Goal: Task Accomplishment & Management: Manage account settings

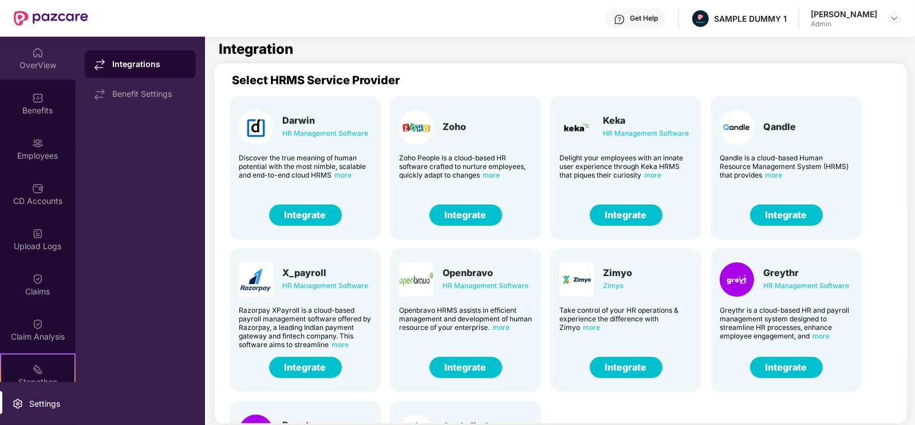
click at [0, 44] on div "OverView" at bounding box center [38, 58] width 76 height 43
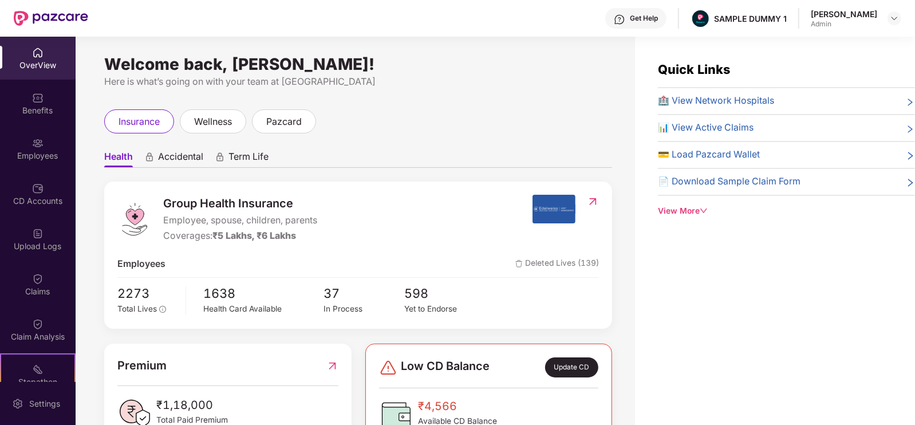
click at [15, 61] on div "OverView" at bounding box center [38, 65] width 76 height 11
click at [32, 53] on img at bounding box center [37, 52] width 11 height 11
click at [34, 102] on img at bounding box center [37, 97] width 11 height 11
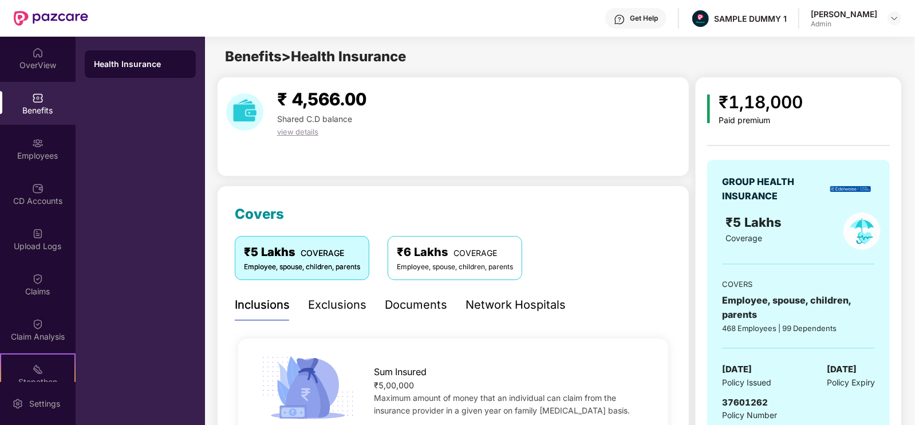
click at [400, 315] on div "Documents" at bounding box center [416, 304] width 62 height 31
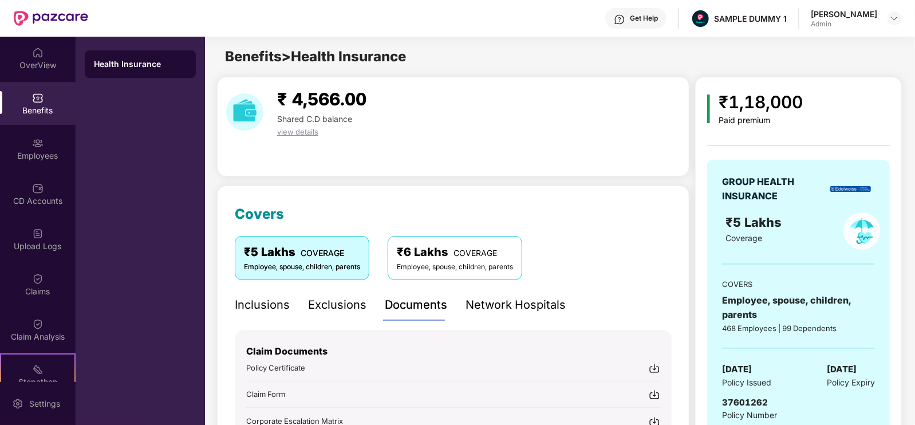
scroll to position [74, 0]
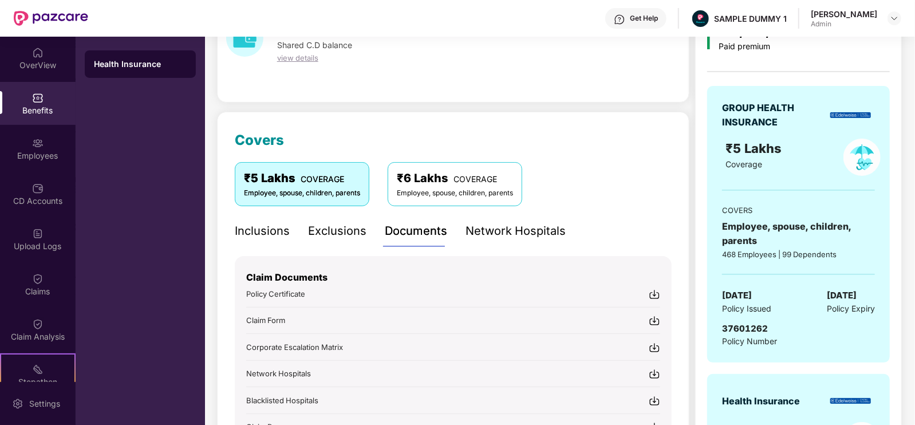
click at [653, 318] on img at bounding box center [654, 320] width 11 height 11
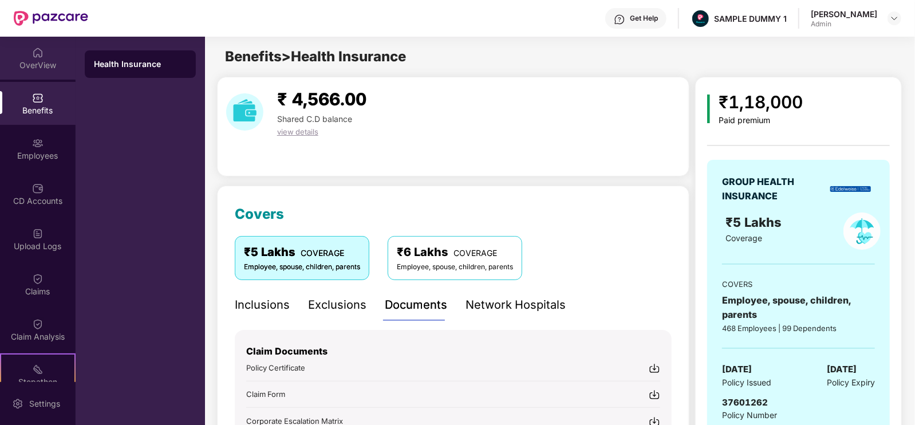
click at [16, 64] on div "OverView" at bounding box center [38, 65] width 76 height 11
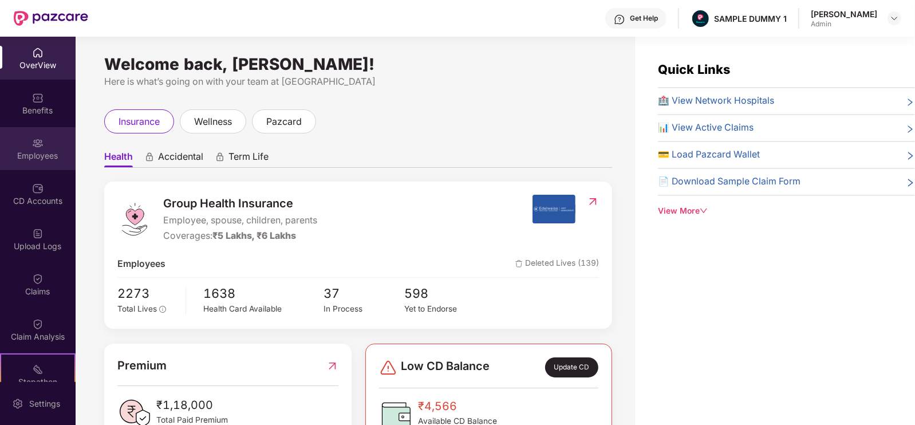
click at [46, 143] on div "Employees" at bounding box center [38, 148] width 76 height 43
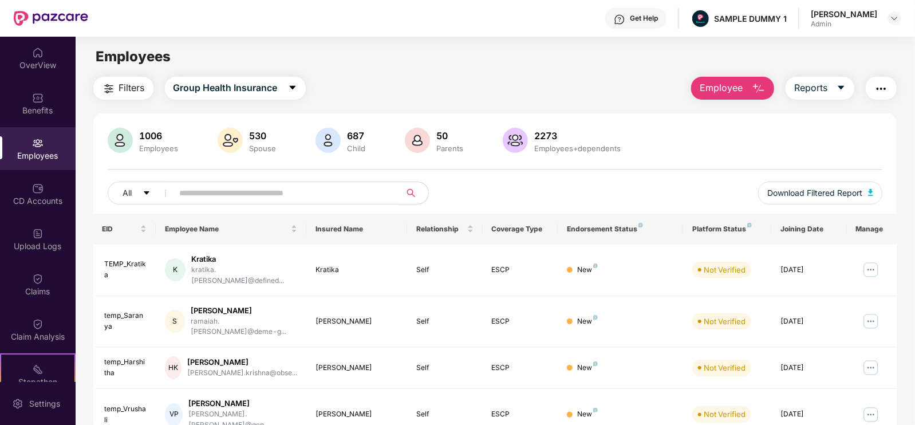
click at [740, 83] on span "Employee" at bounding box center [720, 88] width 43 height 14
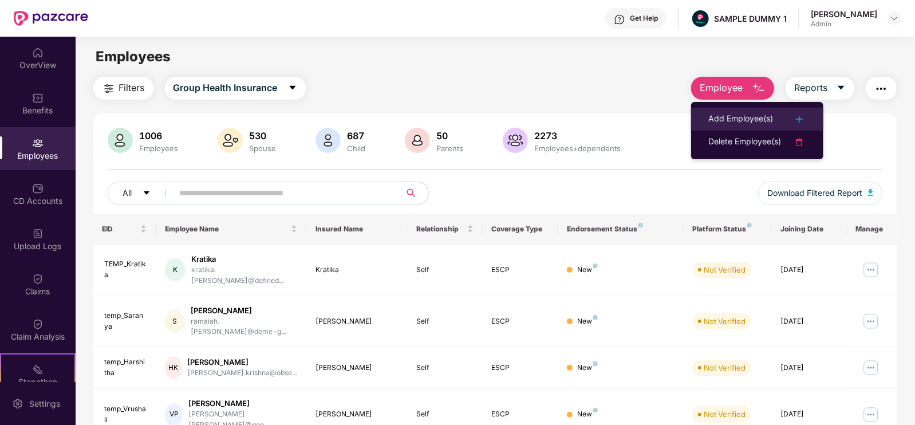
click at [749, 120] on div "Add Employee(s)" at bounding box center [740, 119] width 65 height 14
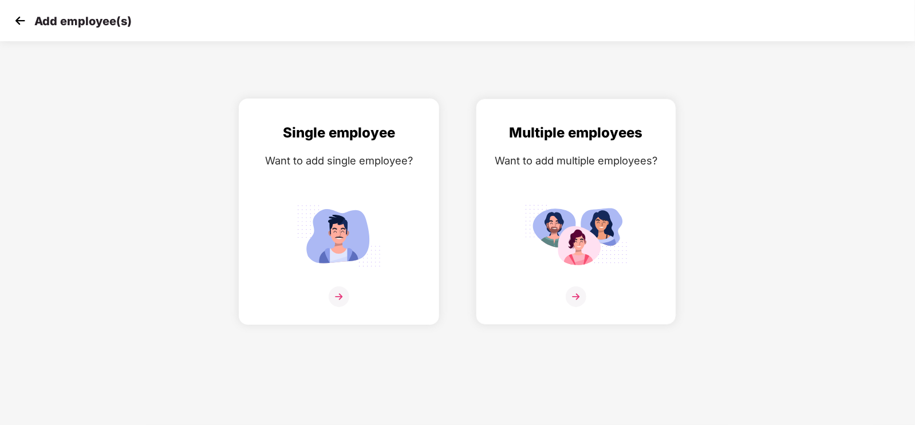
click at [412, 188] on div "Single employee Want to add single employee?" at bounding box center [339, 221] width 176 height 199
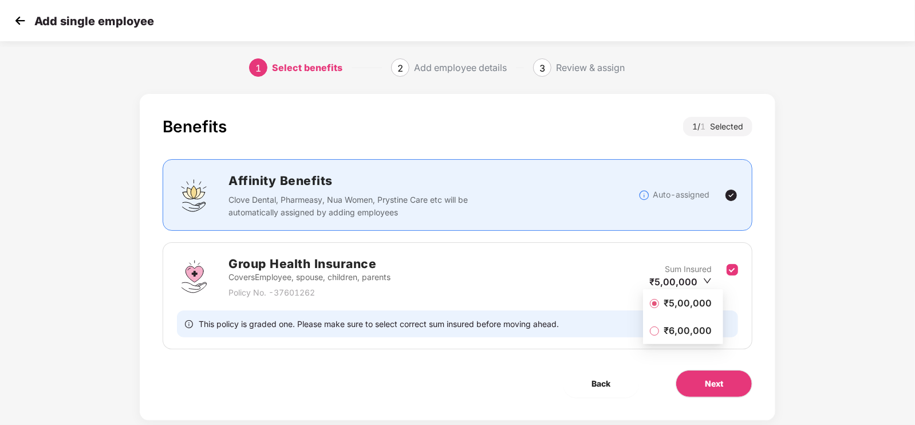
click at [704, 298] on span "₹5,00,000" at bounding box center [687, 303] width 57 height 13
click at [713, 377] on span "Next" at bounding box center [714, 383] width 18 height 13
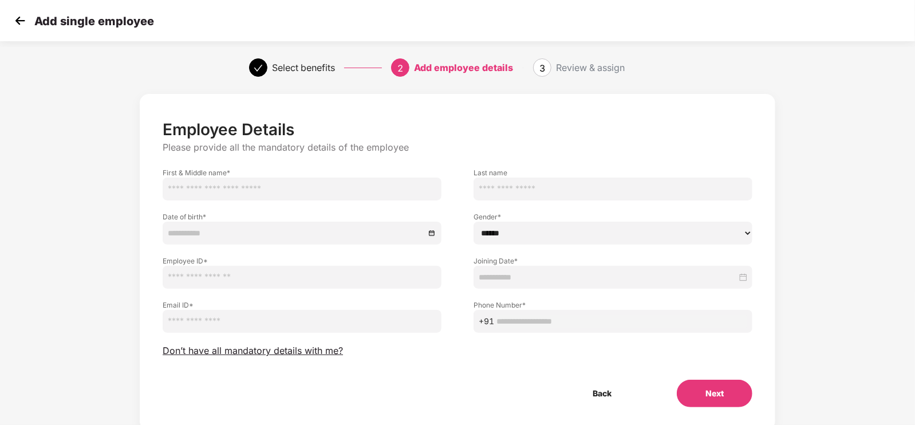
click at [19, 21] on img at bounding box center [19, 20] width 17 height 17
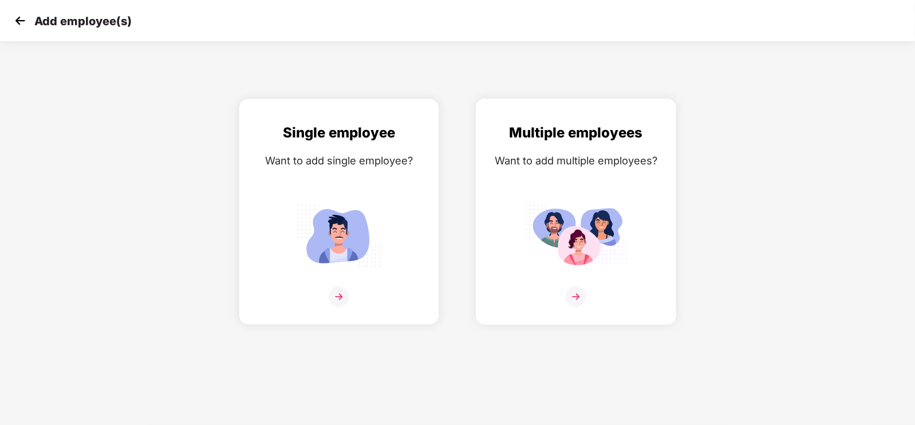
click at [541, 180] on div "Multiple employees Want to add multiple employees?" at bounding box center [576, 221] width 176 height 199
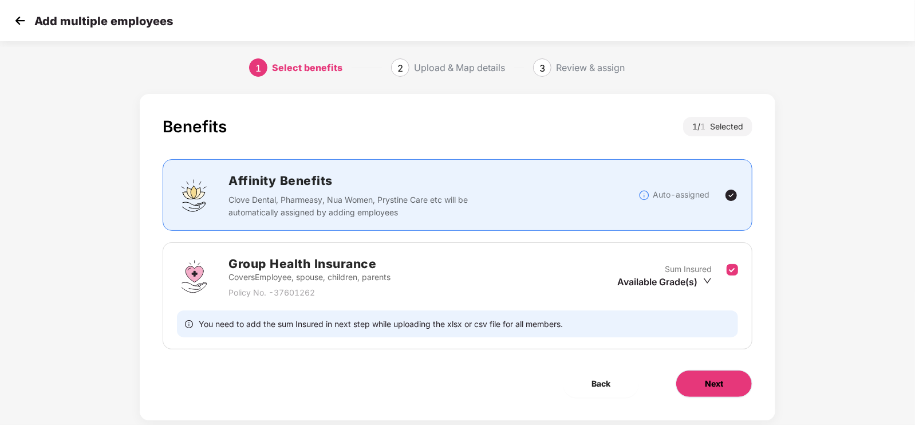
click at [736, 378] on button "Next" at bounding box center [713, 383] width 77 height 27
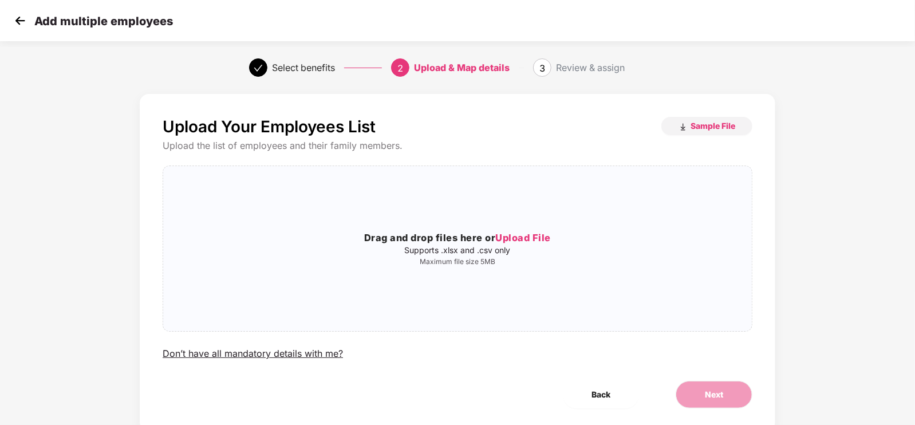
click at [15, 21] on img at bounding box center [19, 20] width 17 height 17
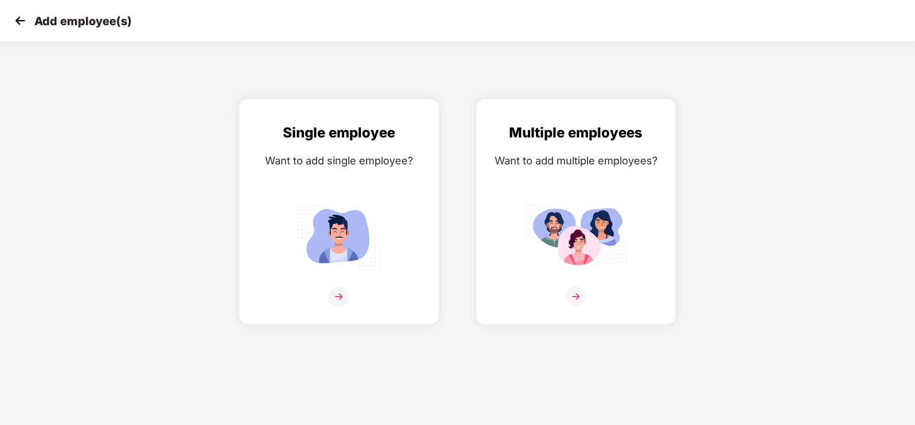
click at [15, 21] on img at bounding box center [19, 20] width 17 height 17
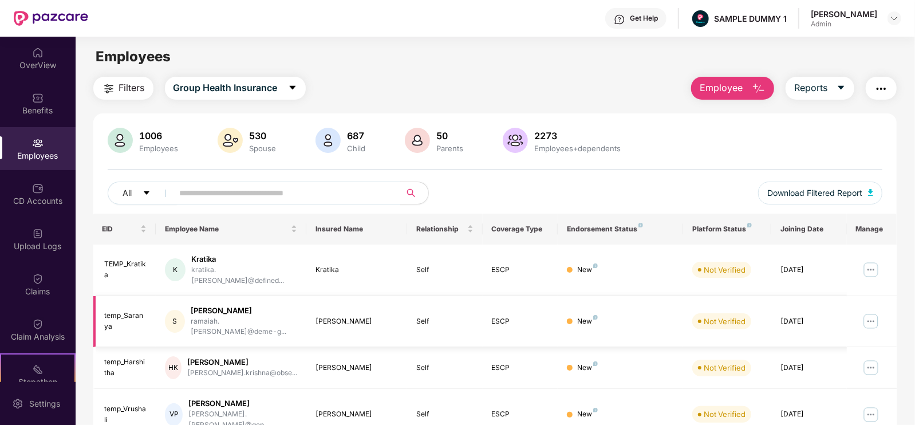
scroll to position [1, 0]
click at [46, 72] on div "OverView" at bounding box center [38, 58] width 76 height 43
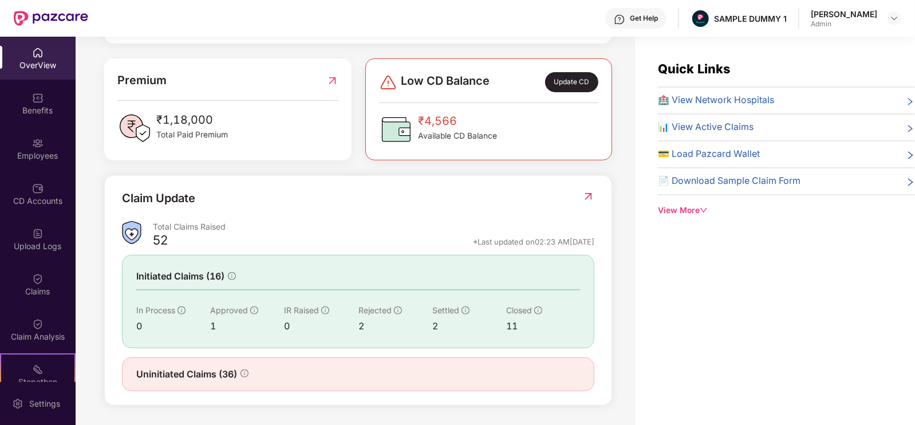
scroll to position [0, 0]
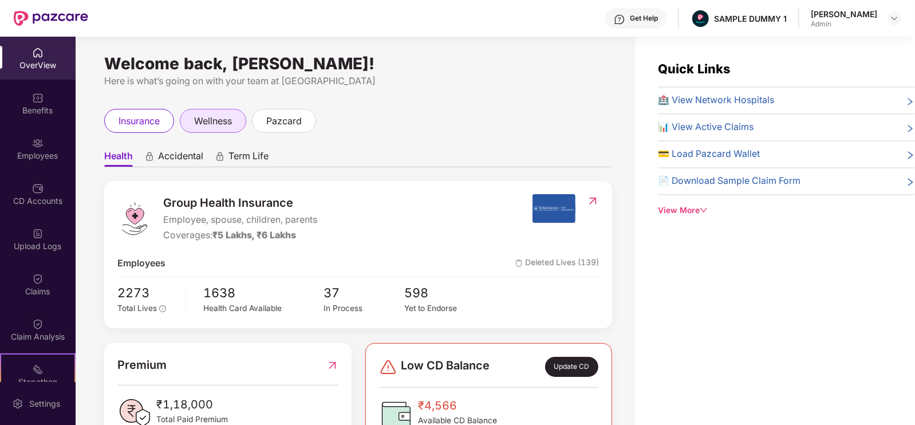
click at [220, 123] on span "wellness" at bounding box center [213, 121] width 38 height 14
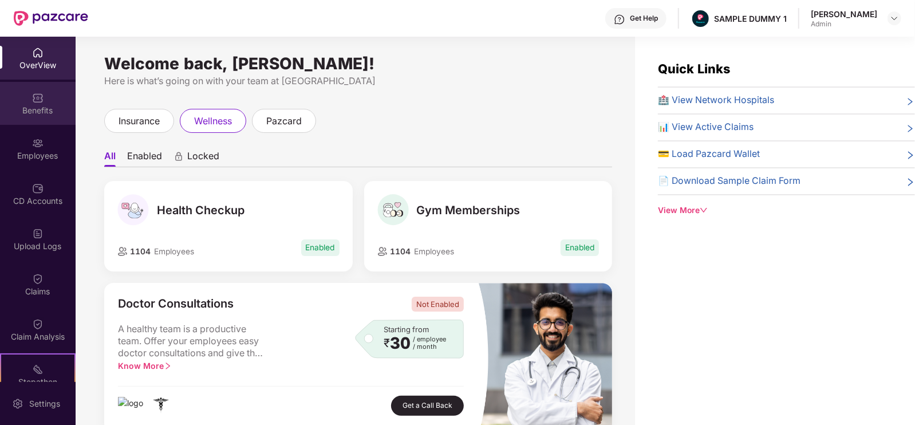
click at [41, 115] on div "Benefits" at bounding box center [38, 110] width 76 height 11
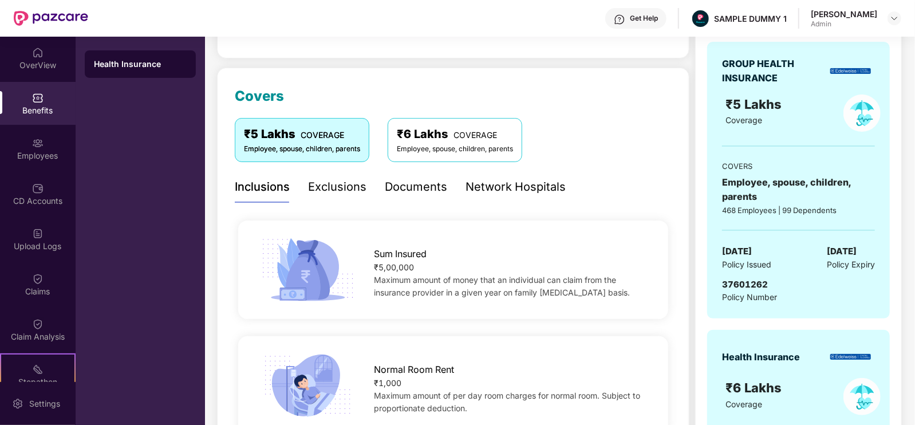
scroll to position [57, 0]
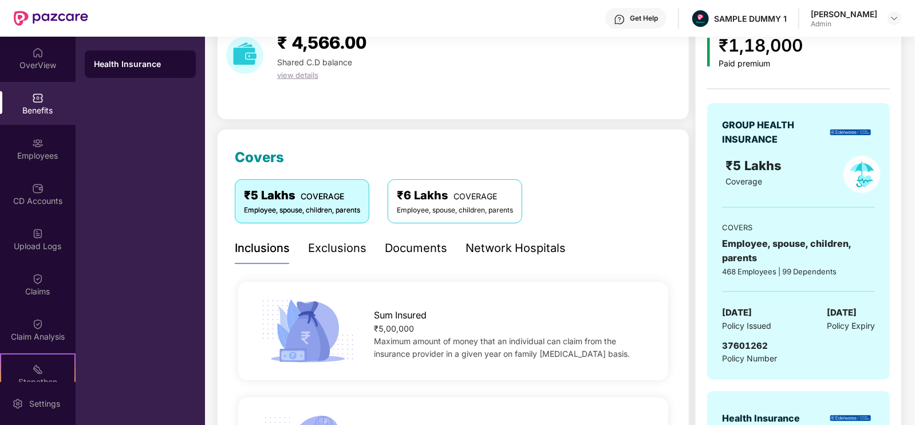
click at [334, 251] on div "Exclusions" at bounding box center [337, 248] width 58 height 18
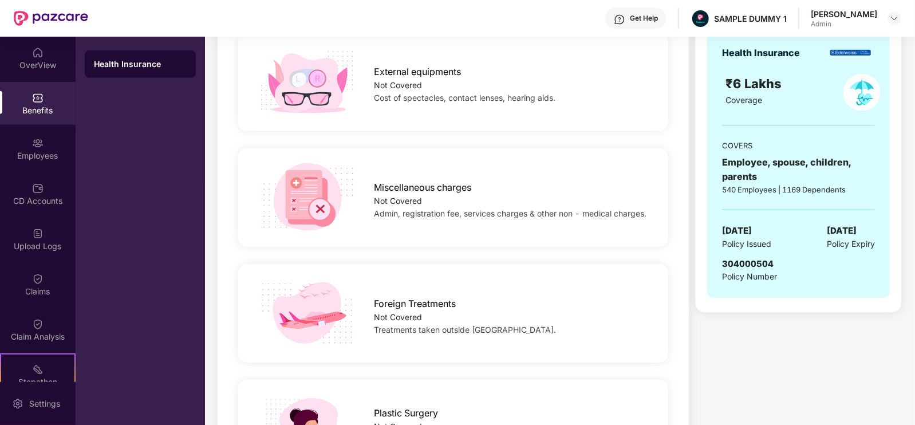
scroll to position [0, 0]
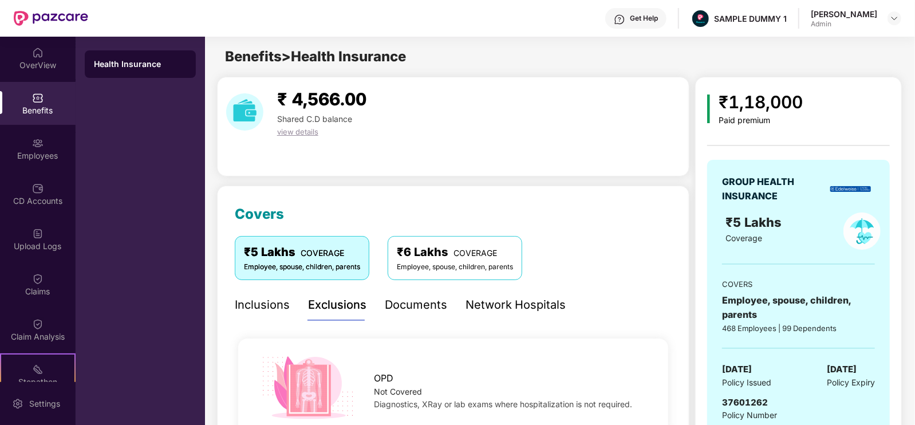
click at [396, 290] on div "Documents" at bounding box center [416, 304] width 62 height 31
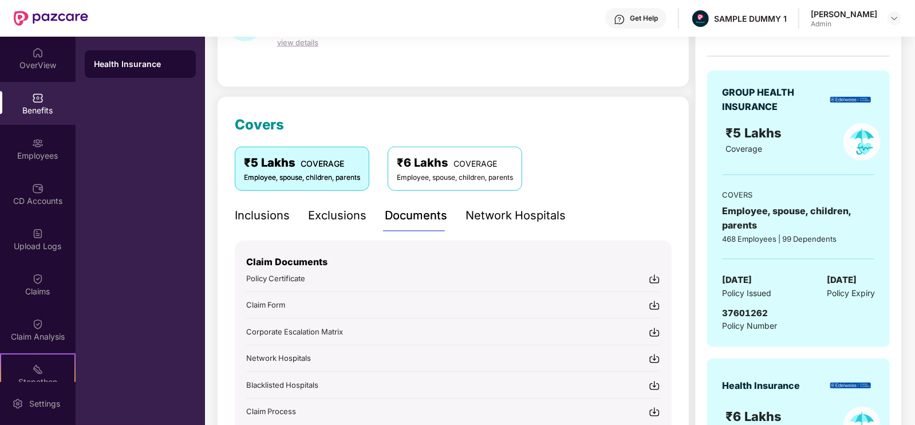
scroll to position [88, 0]
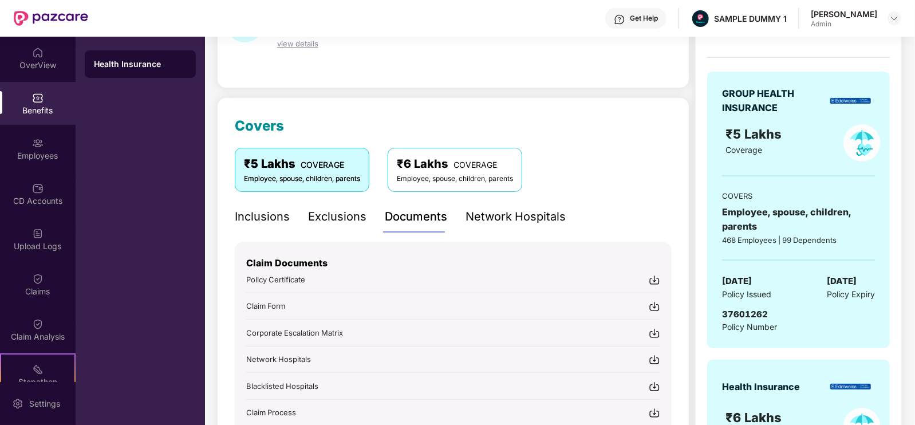
click at [528, 219] on div "Network Hospitals" at bounding box center [515, 217] width 100 height 18
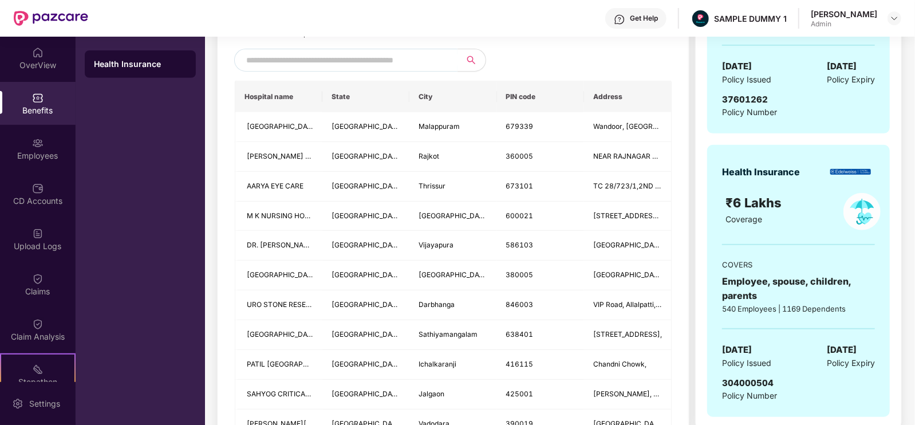
scroll to position [243, 0]
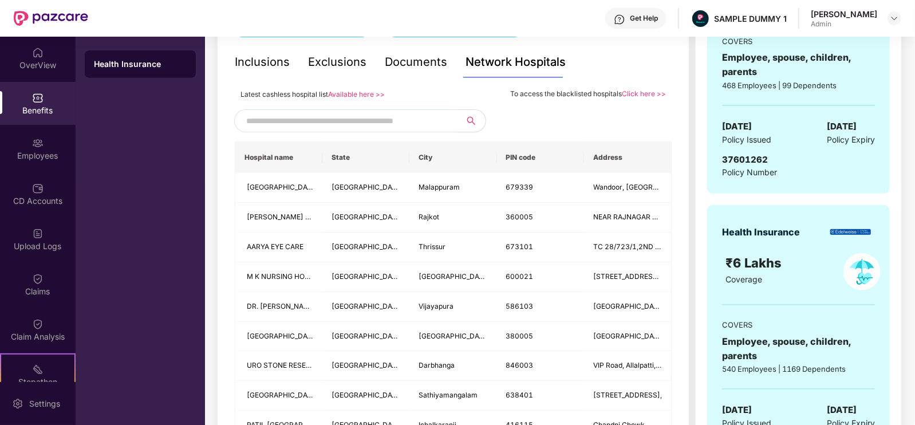
click at [413, 124] on input "text" at bounding box center [344, 120] width 196 height 17
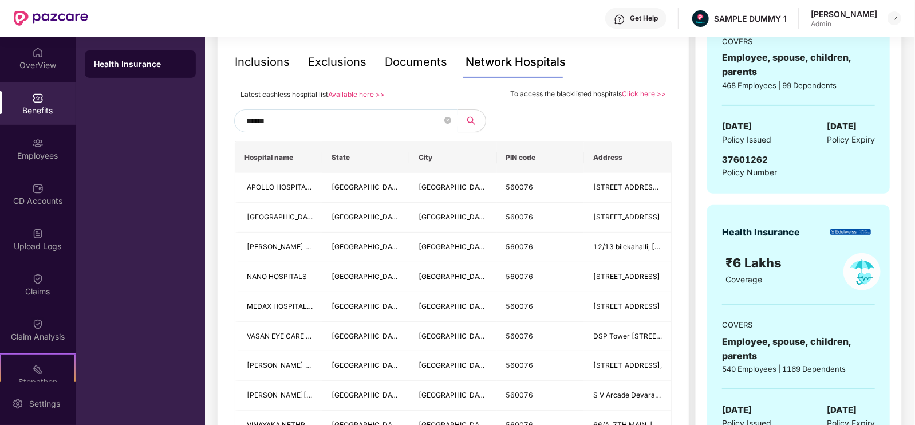
drag, startPoint x: 413, startPoint y: 124, endPoint x: 371, endPoint y: 118, distance: 41.7
click at [371, 118] on input "******" at bounding box center [344, 120] width 196 height 17
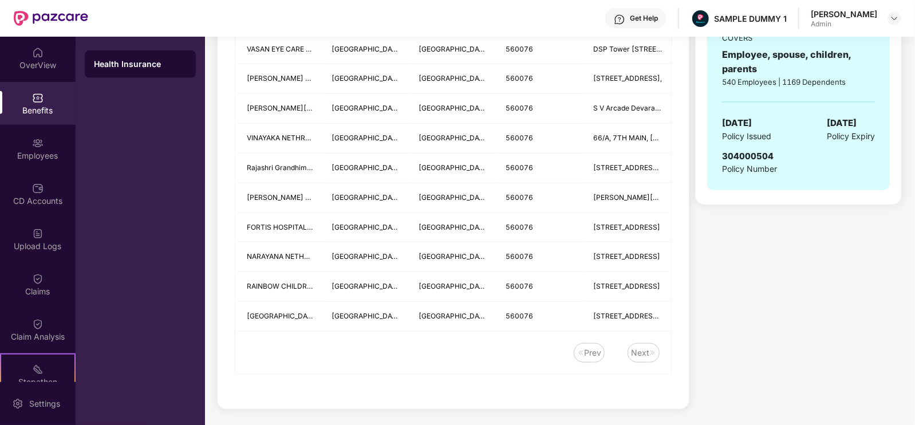
scroll to position [0, 0]
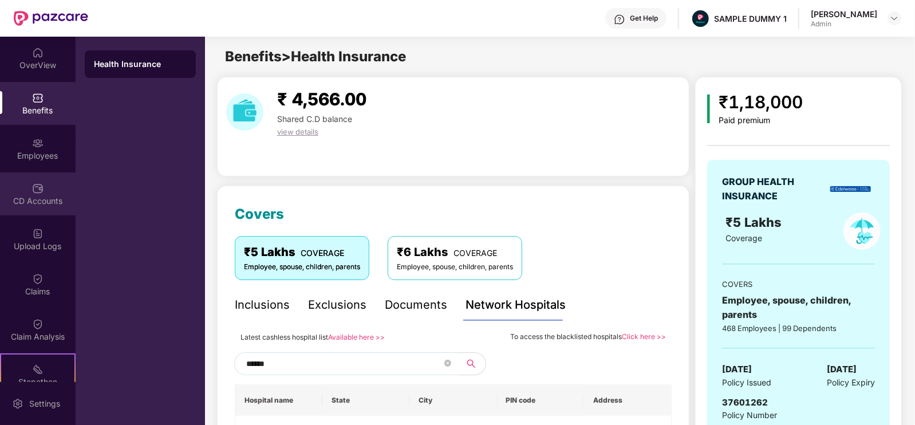
type input "******"
click at [38, 190] on img at bounding box center [37, 188] width 11 height 11
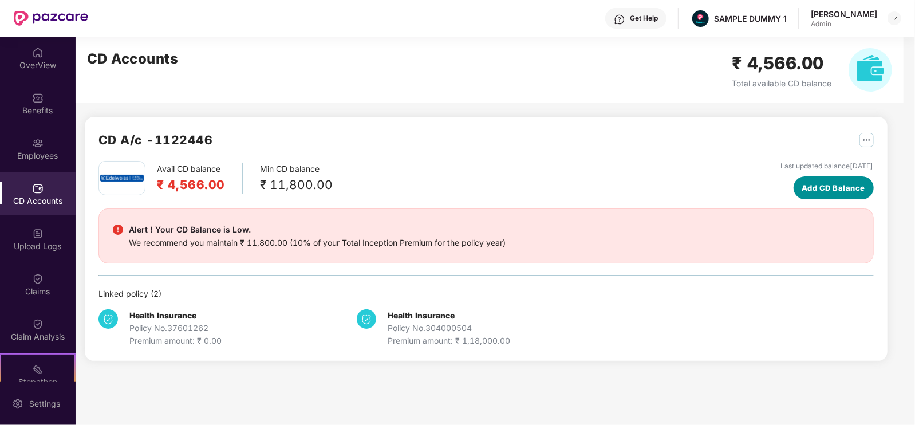
click at [801, 184] on span "Add CD Balance" at bounding box center [833, 187] width 64 height 11
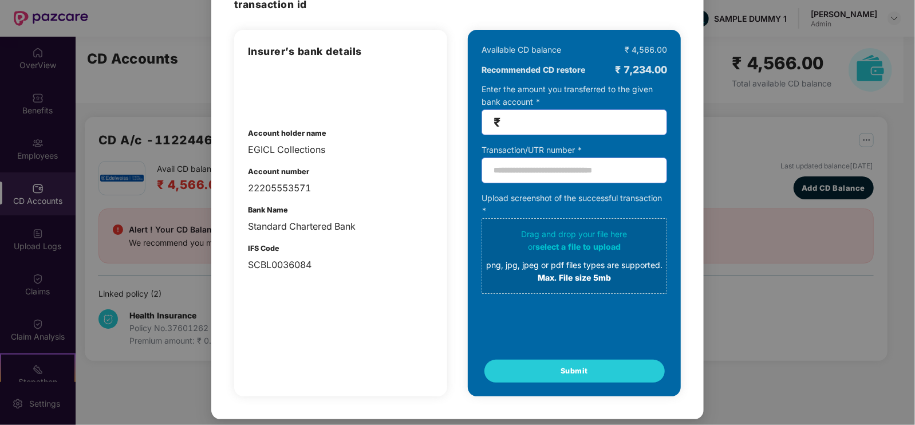
scroll to position [6, 0]
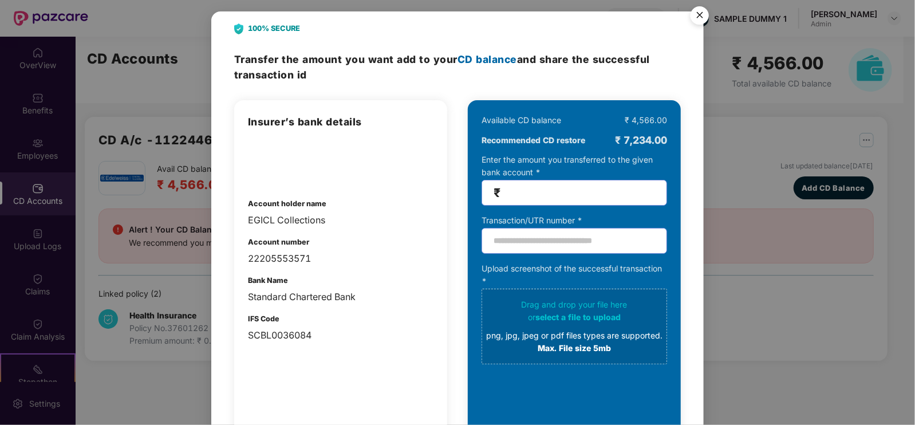
click at [693, 23] on img "Close" at bounding box center [699, 17] width 32 height 32
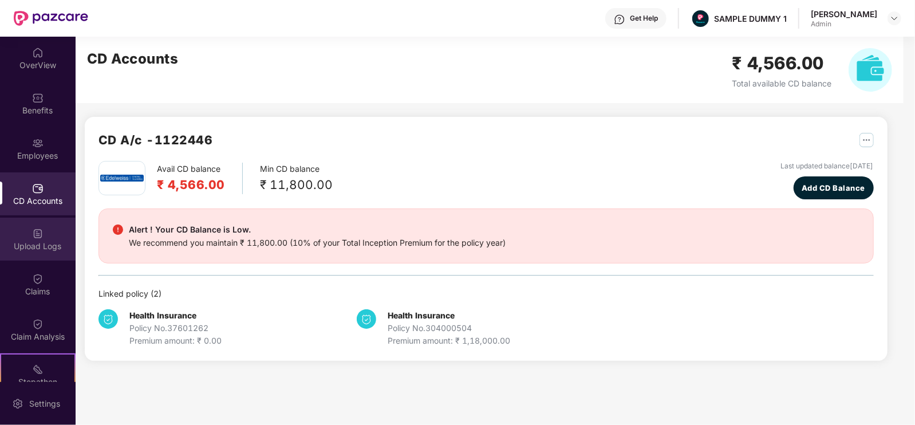
click at [42, 240] on div "Upload Logs" at bounding box center [38, 245] width 76 height 11
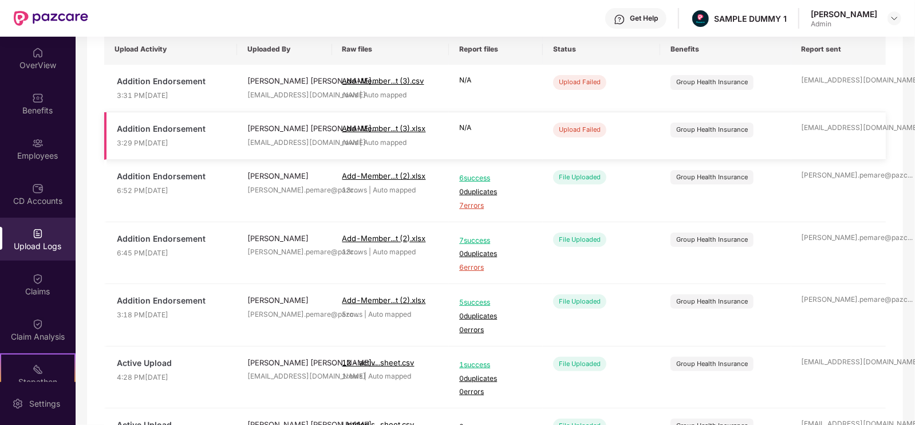
scroll to position [98, 0]
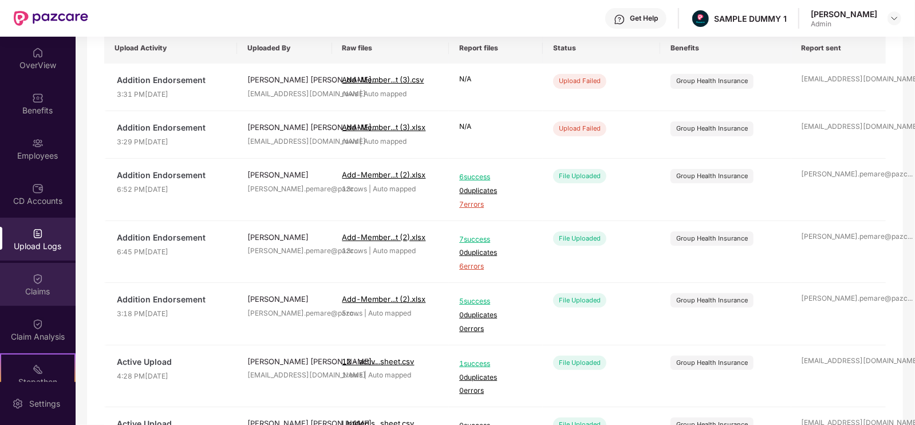
click at [46, 290] on div "Claims" at bounding box center [38, 291] width 76 height 11
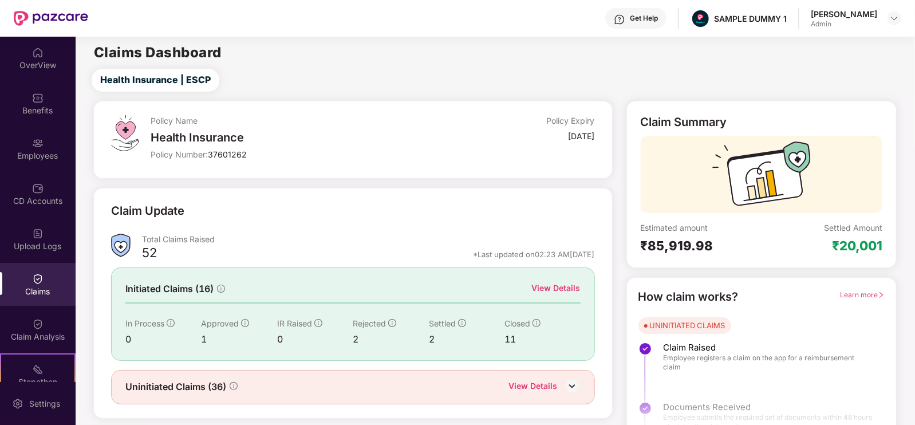
scroll to position [23, 0]
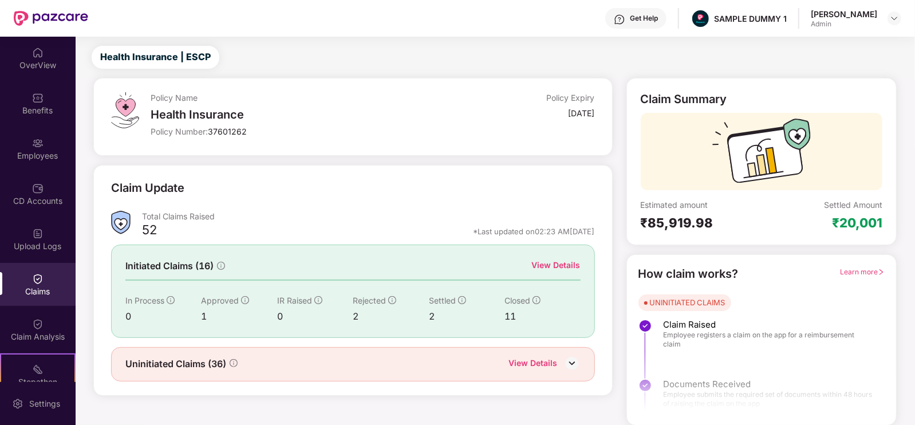
click at [548, 267] on div "View Details" at bounding box center [556, 265] width 49 height 13
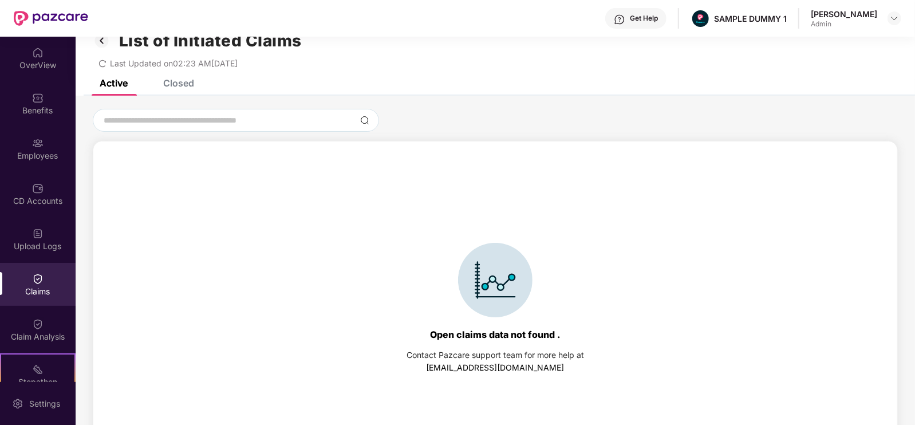
click at [183, 83] on div "Closed" at bounding box center [178, 82] width 31 height 11
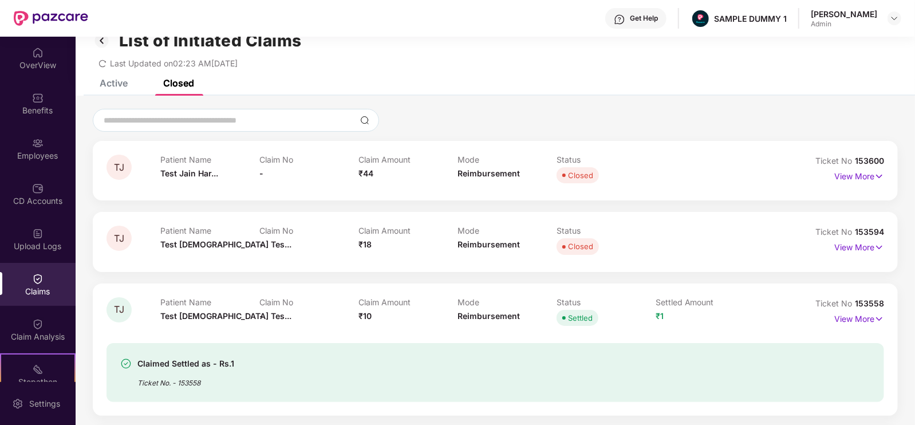
scroll to position [209, 0]
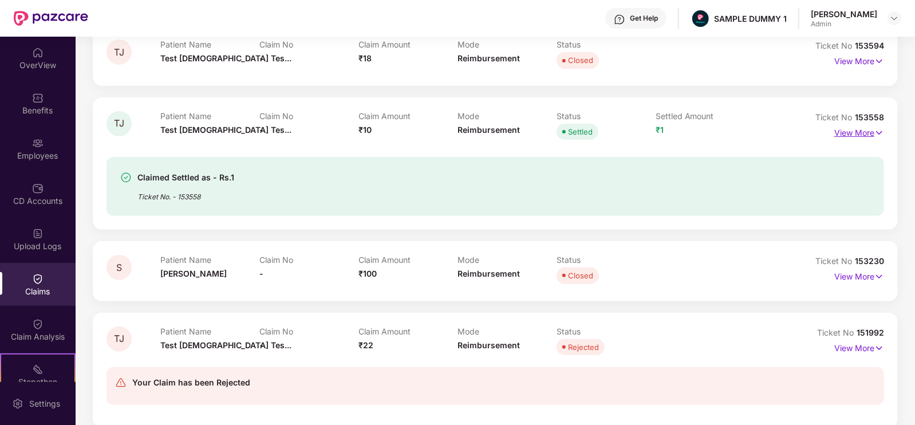
click at [853, 132] on p "View More" at bounding box center [859, 131] width 50 height 15
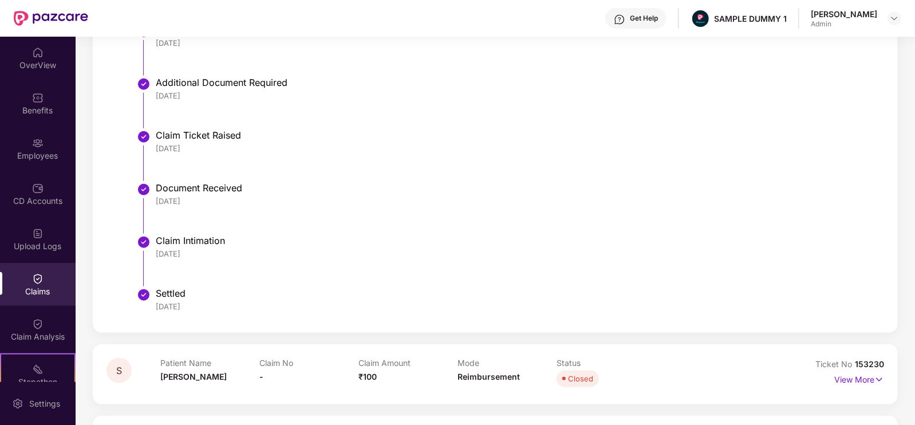
scroll to position [674, 0]
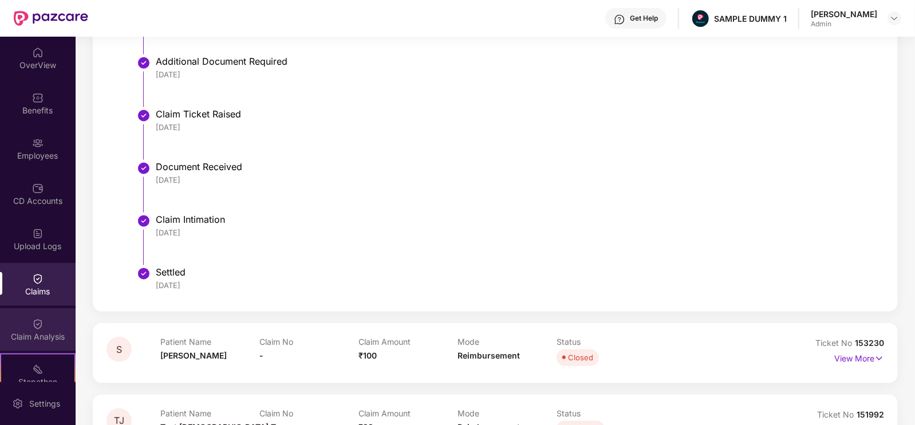
click at [49, 333] on div "Claim Analysis" at bounding box center [38, 336] width 76 height 11
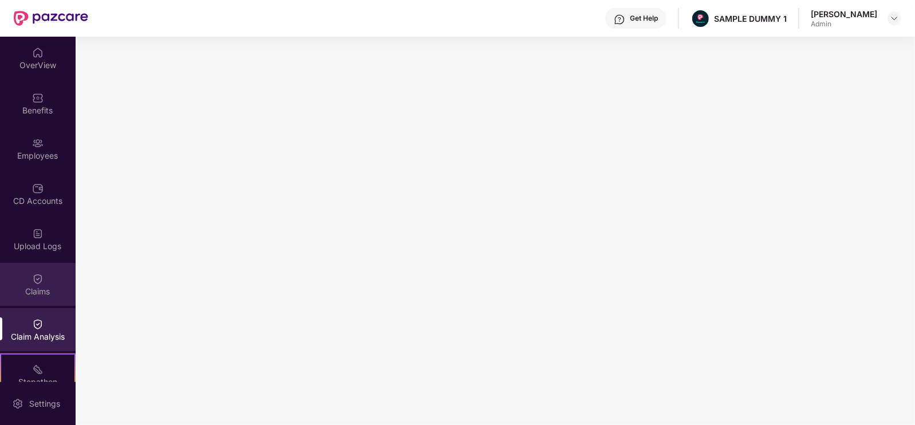
scroll to position [152, 0]
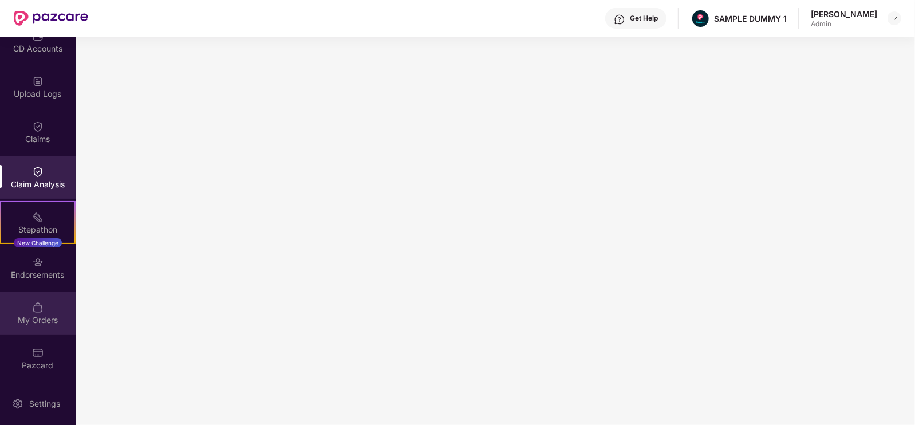
click at [39, 302] on img at bounding box center [37, 307] width 11 height 11
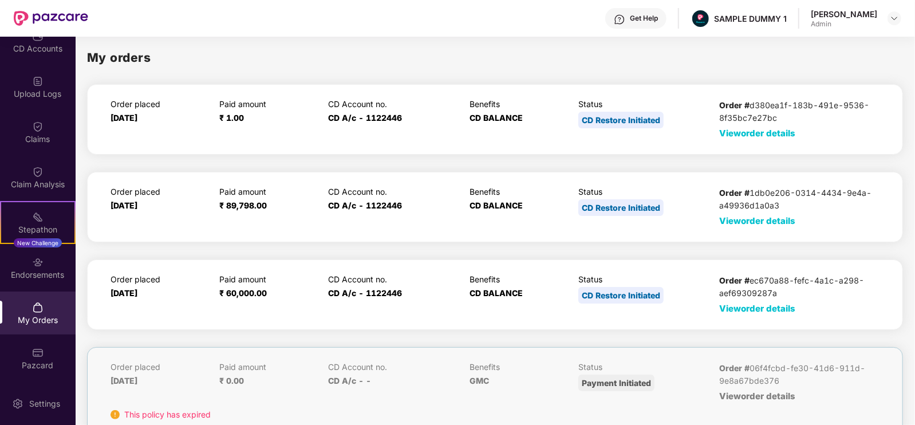
click at [735, 317] on div "Order placed [DATE] Paid amount ₹ 60,000.00 CD Account no. CD A/c - 1122446 Ben…" at bounding box center [495, 294] width 816 height 70
click at [734, 311] on span "View order details" at bounding box center [757, 308] width 76 height 11
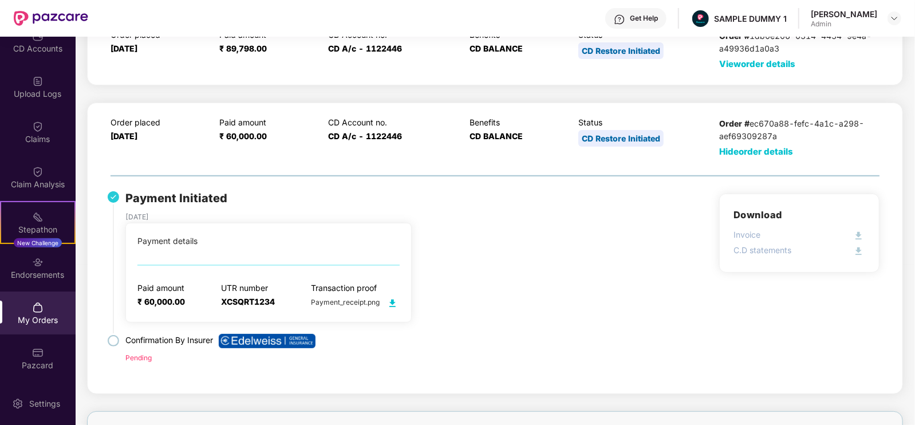
scroll to position [164, 0]
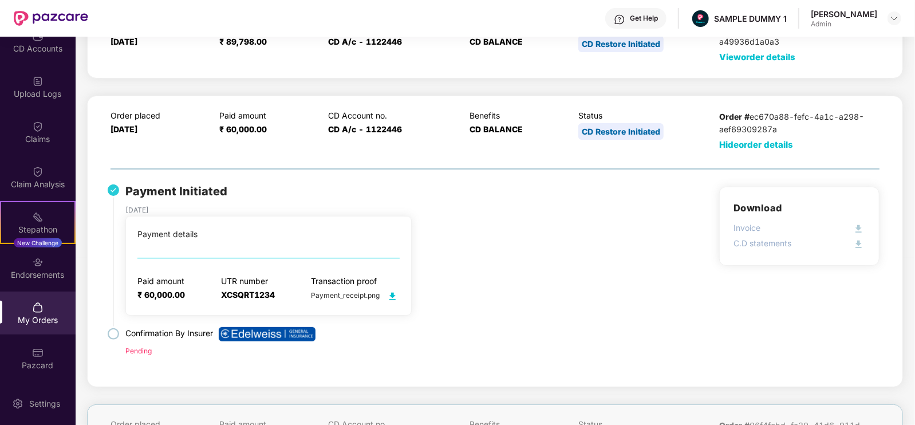
click at [637, 24] on div "Get Help" at bounding box center [635, 18] width 61 height 21
